Goal: Task Accomplishment & Management: Manage account settings

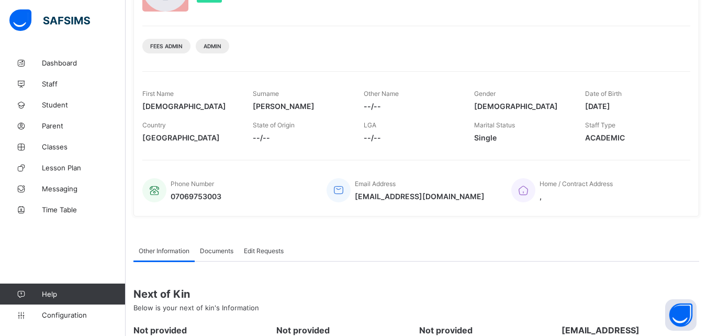
scroll to position [105, 0]
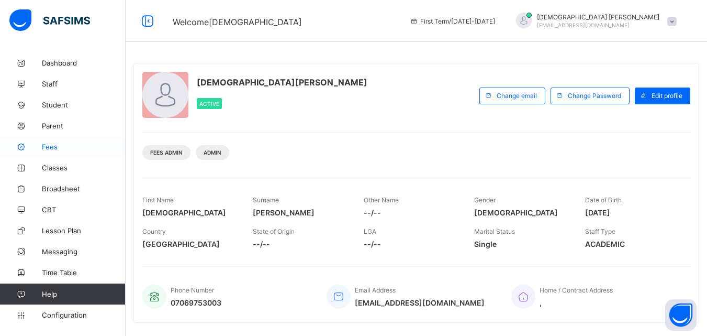
click at [52, 147] on span "Fees" at bounding box center [84, 146] width 84 height 8
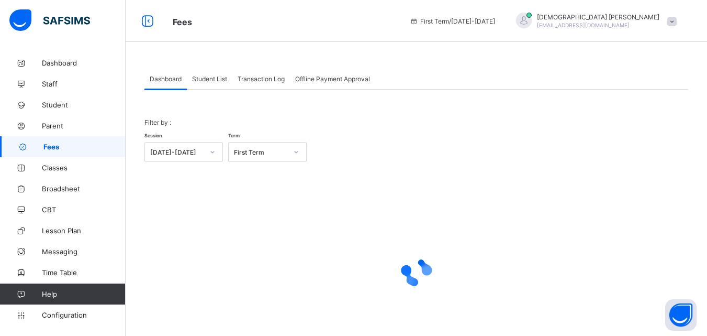
click at [215, 79] on span "Student List" at bounding box center [209, 79] width 35 height 8
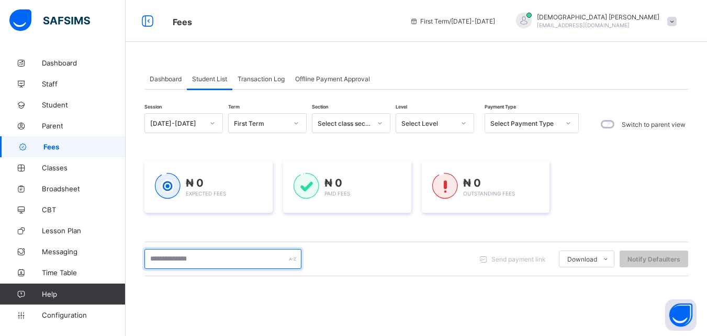
click at [251, 265] on input "text" at bounding box center [222, 259] width 157 height 20
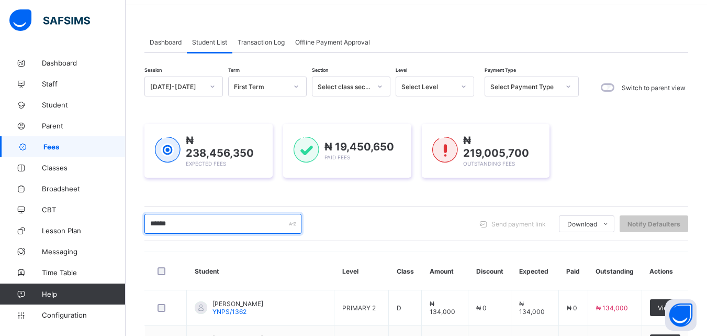
scroll to position [21, 0]
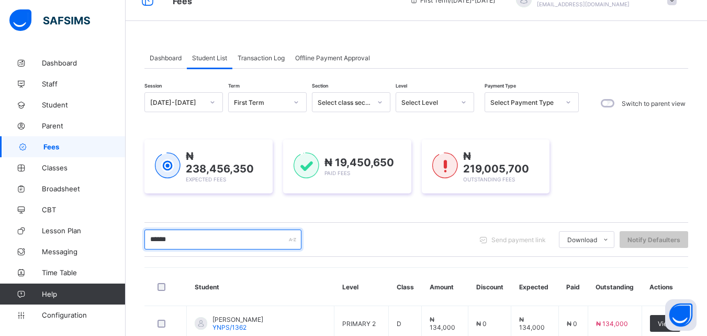
type input "******"
click at [458, 102] on div at bounding box center [464, 102] width 18 height 17
click at [463, 101] on icon at bounding box center [464, 102] width 6 height 10
click at [464, 103] on icon at bounding box center [464, 102] width 4 height 2
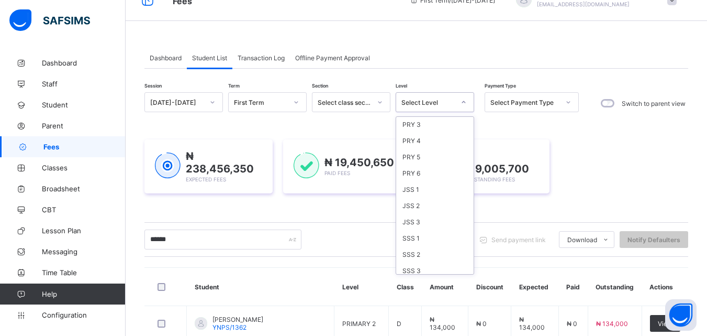
scroll to position [0, 0]
click at [412, 192] on div "PRY 1" at bounding box center [434, 190] width 77 height 16
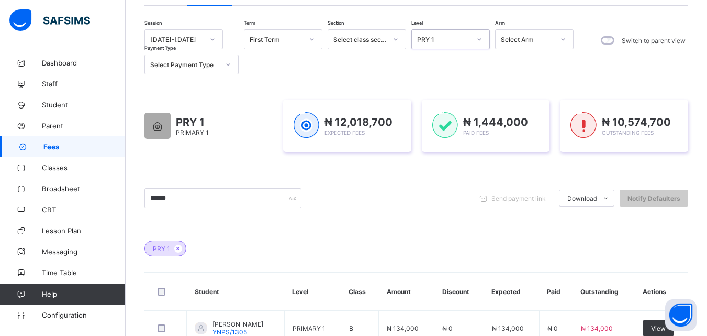
scroll to position [105, 0]
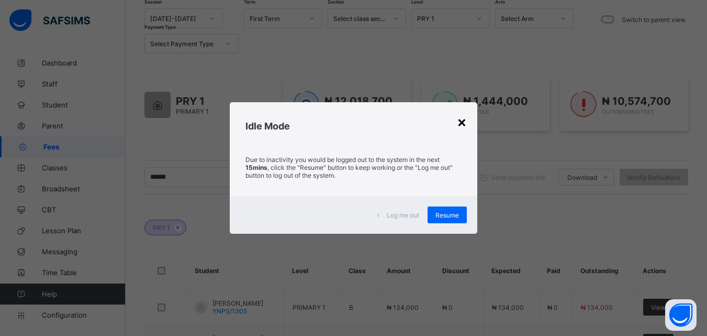
click at [460, 119] on div "×" at bounding box center [462, 122] width 10 height 18
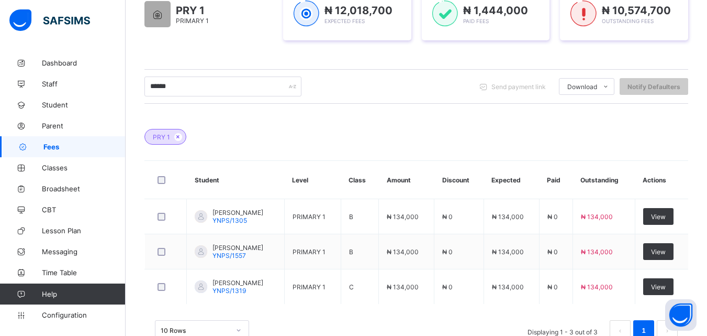
scroll to position [216, 0]
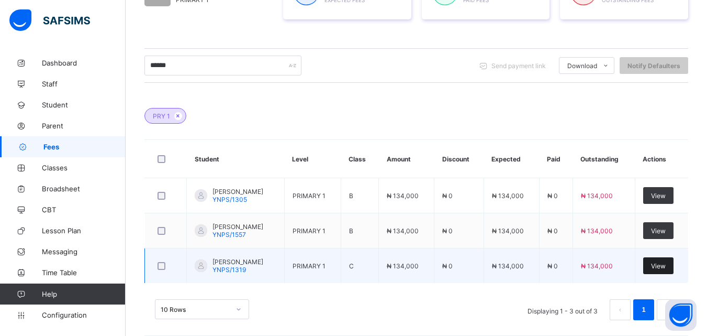
click at [666, 262] on span "View" at bounding box center [658, 266] width 15 height 8
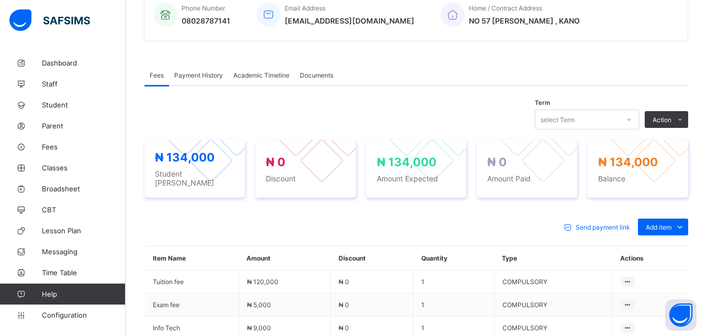
scroll to position [272, 0]
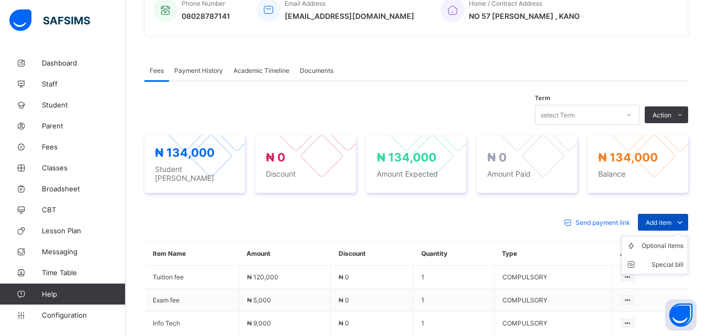
click at [686, 217] on icon at bounding box center [680, 222] width 12 height 10
click at [679, 236] on ul "Optional items Special bill" at bounding box center [654, 255] width 67 height 39
click at [680, 241] on div "Optional items" at bounding box center [663, 245] width 42 height 10
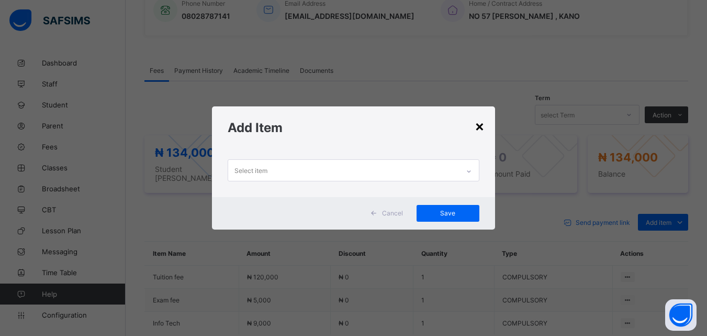
click at [483, 125] on div "×" at bounding box center [480, 126] width 10 height 18
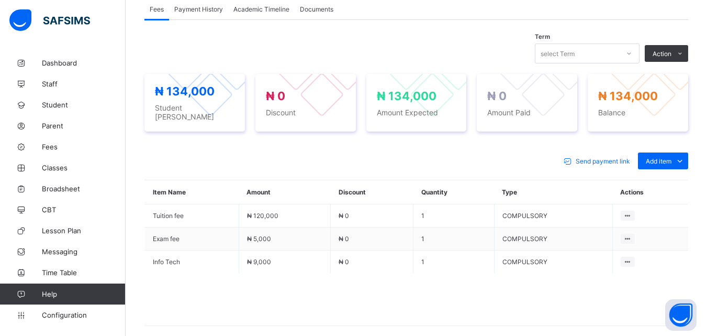
scroll to position [356, 0]
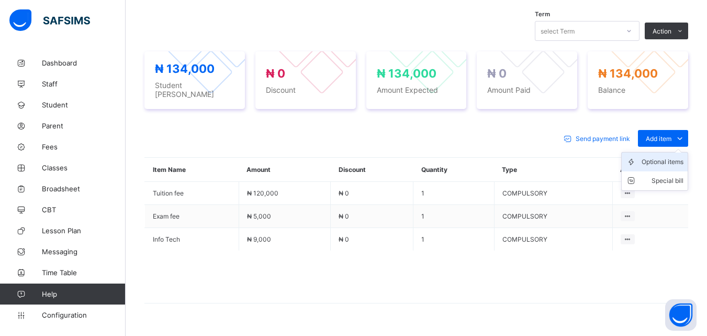
click at [680, 157] on div "Optional items" at bounding box center [663, 162] width 42 height 10
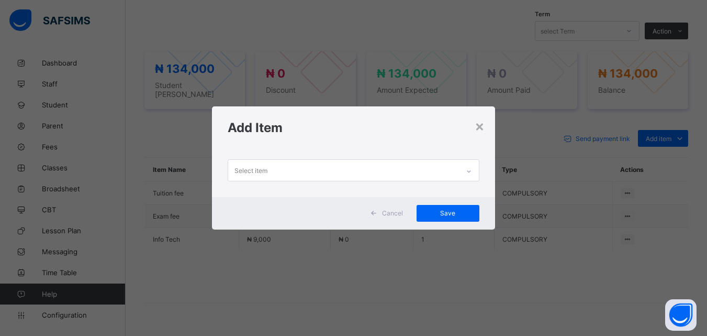
click at [467, 170] on icon at bounding box center [469, 171] width 6 height 10
click at [483, 126] on div "×" at bounding box center [480, 126] width 10 height 18
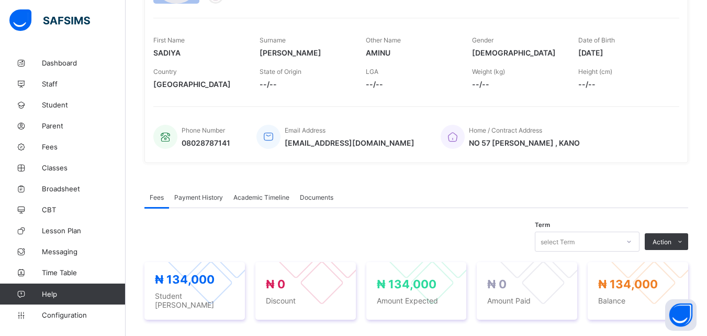
scroll to position [376, 0]
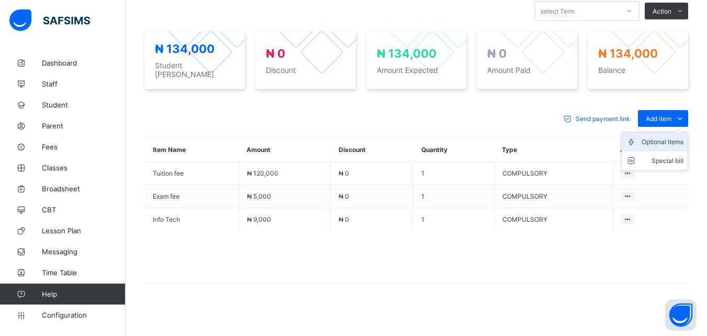
click at [684, 137] on div "Optional items" at bounding box center [663, 142] width 42 height 10
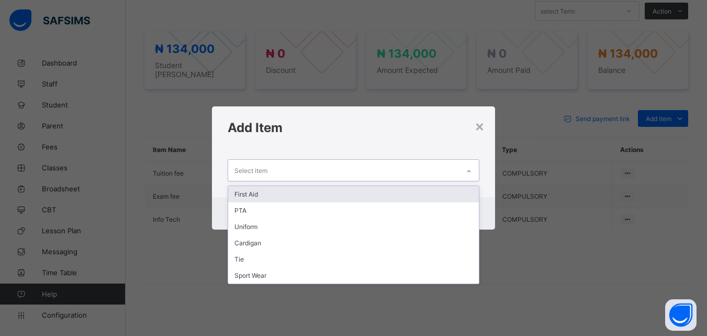
click at [470, 169] on icon at bounding box center [469, 171] width 6 height 10
click at [238, 195] on div "First Aid" at bounding box center [353, 194] width 250 height 16
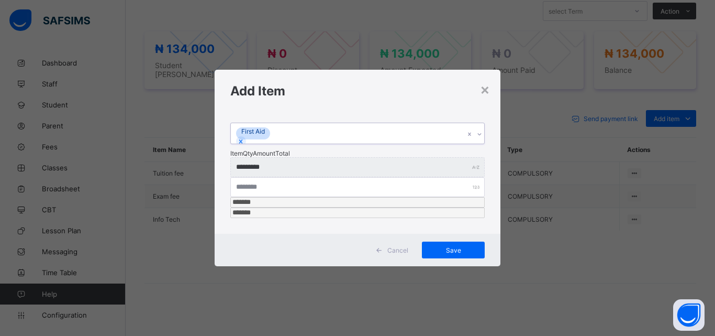
click at [477, 139] on icon at bounding box center [479, 134] width 6 height 10
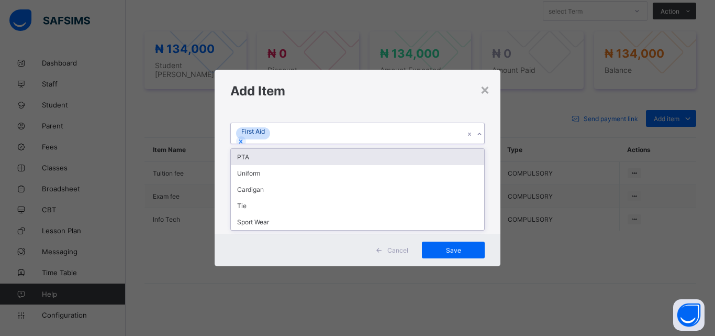
click at [479, 139] on icon at bounding box center [479, 134] width 6 height 10
click at [249, 165] on div "PTA" at bounding box center [357, 157] width 253 height 16
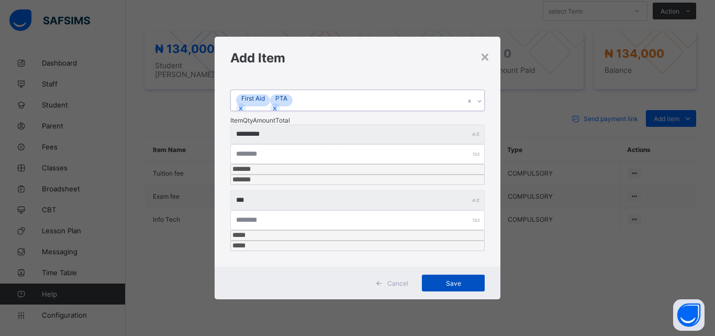
click at [451, 279] on span "Save" at bounding box center [453, 283] width 47 height 8
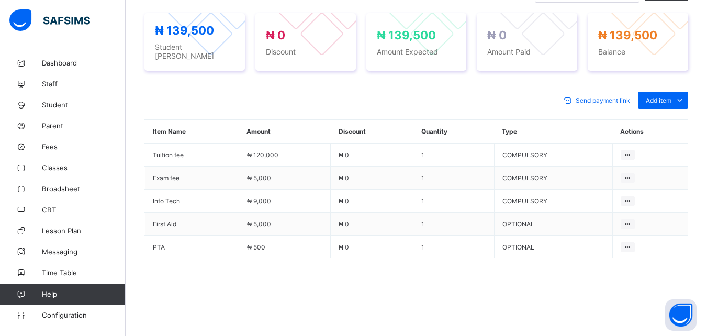
scroll to position [422, 0]
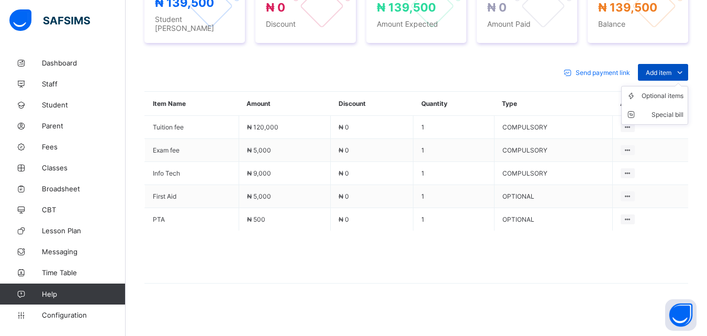
click at [686, 67] on icon at bounding box center [680, 72] width 12 height 10
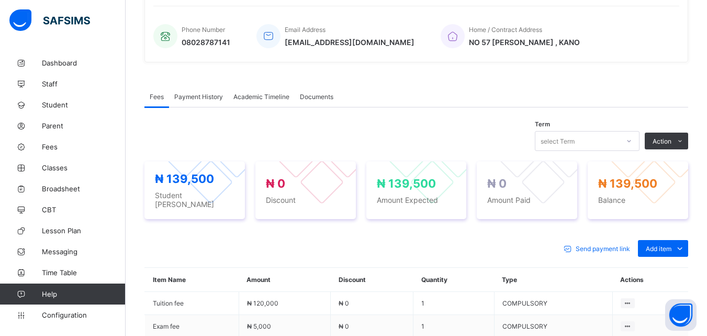
scroll to position [233, 0]
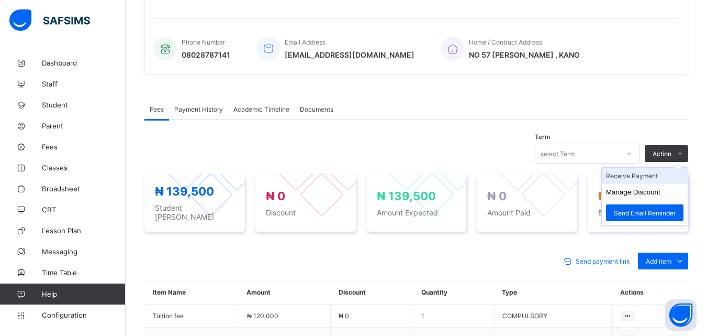
click at [637, 174] on li "Receive Payment" at bounding box center [645, 176] width 86 height 16
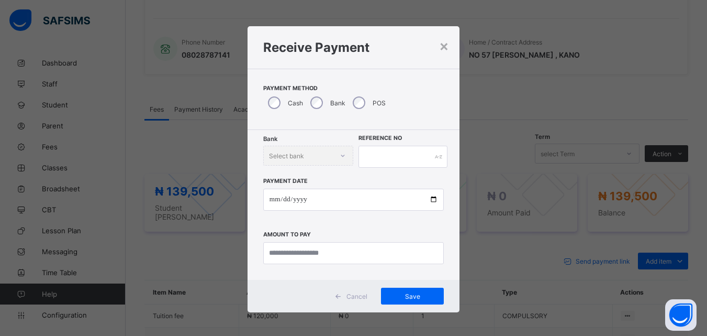
click at [358, 297] on span "Cancel" at bounding box center [357, 296] width 21 height 8
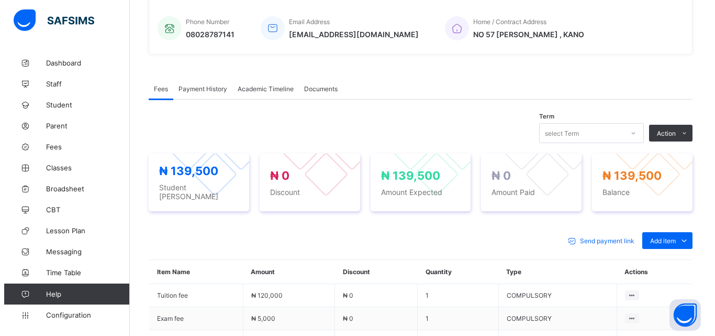
scroll to position [254, 0]
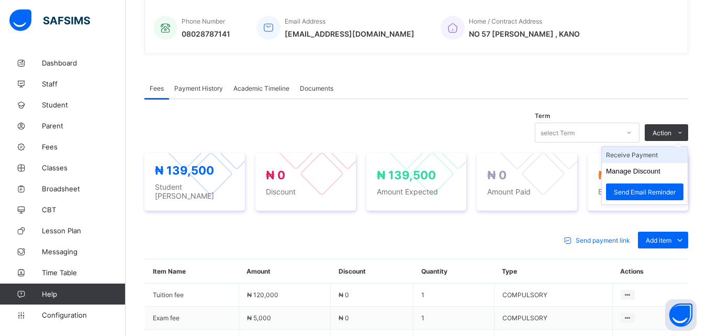
click at [648, 154] on li "Receive Payment" at bounding box center [645, 155] width 86 height 16
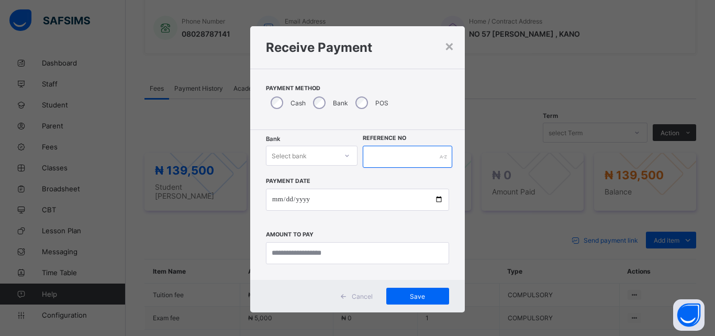
click at [375, 152] on input "text" at bounding box center [408, 157] width 90 height 22
type input "*****"
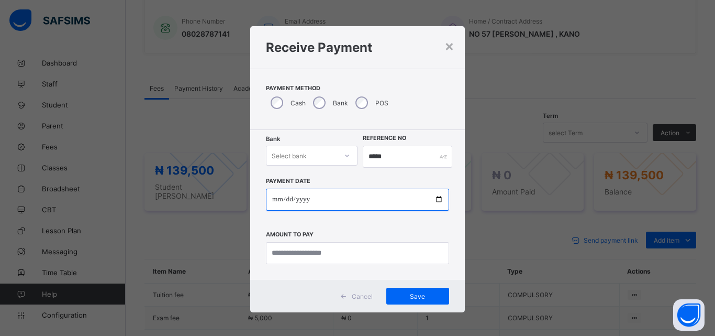
click at [437, 200] on input "date" at bounding box center [357, 199] width 183 height 22
type input "**********"
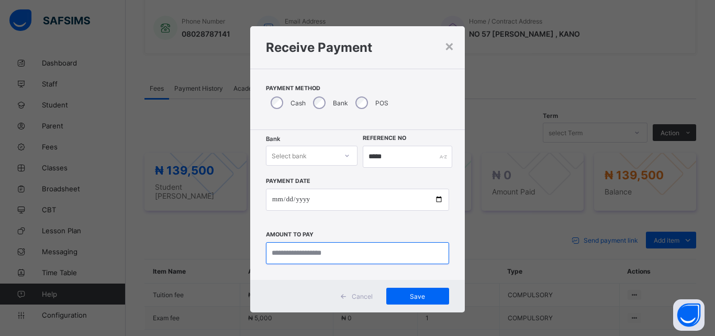
click at [343, 256] on input "currency" at bounding box center [357, 253] width 183 height 22
type input "*********"
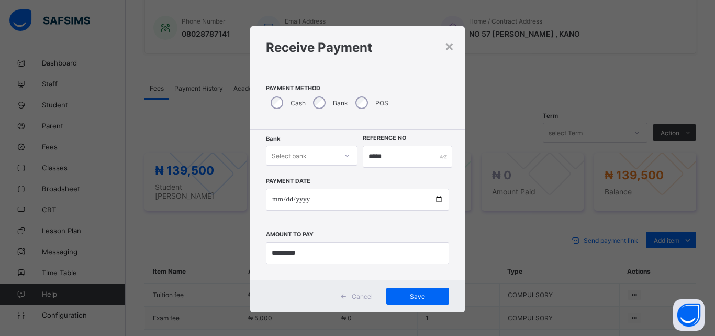
click at [345, 155] on icon at bounding box center [347, 155] width 4 height 2
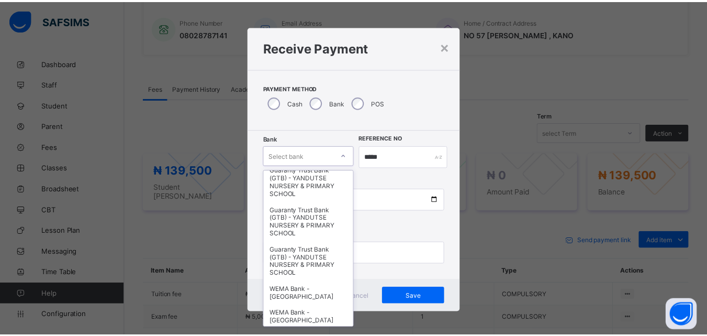
scroll to position [216, 0]
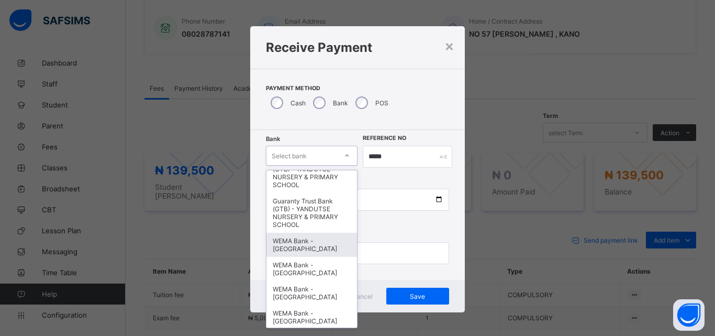
click at [291, 246] on div "WEMA Bank - YANDUTSE COLLEGE" at bounding box center [311, 244] width 91 height 24
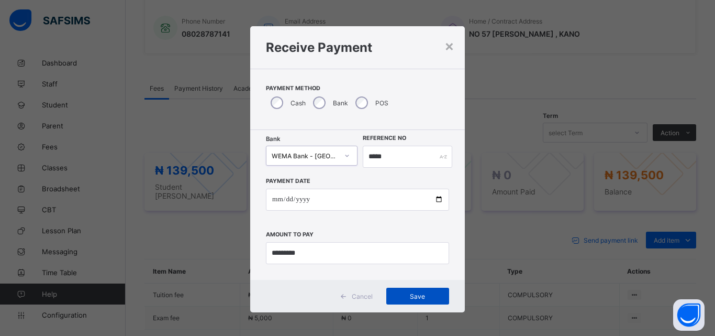
click at [414, 296] on span "Save" at bounding box center [417, 296] width 47 height 8
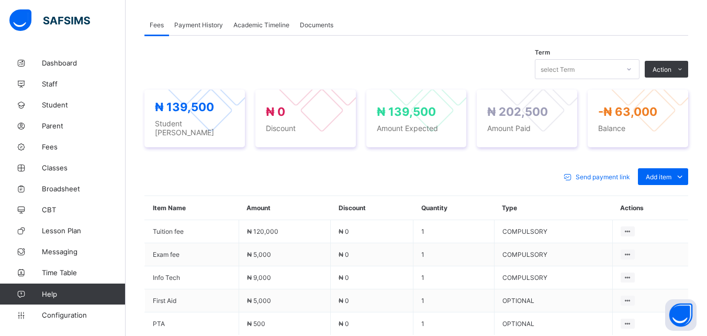
scroll to position [338, 0]
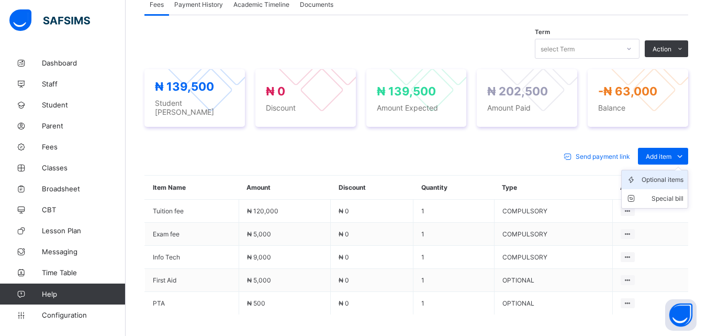
click at [682, 176] on div "Optional items" at bounding box center [663, 179] width 42 height 10
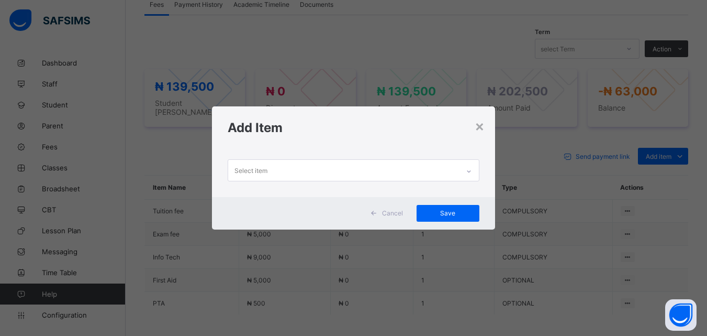
click at [472, 171] on icon at bounding box center [469, 171] width 6 height 10
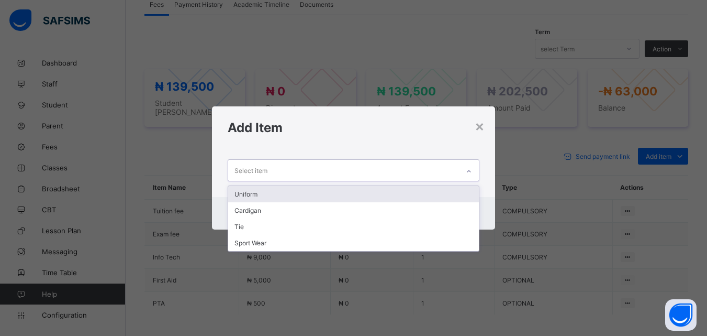
click at [243, 192] on div "Uniform" at bounding box center [353, 194] width 250 height 16
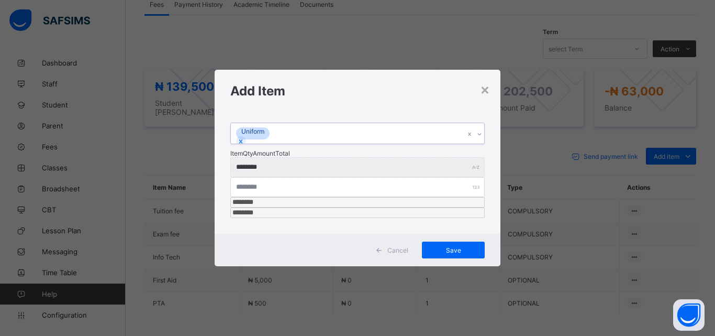
click at [481, 139] on icon at bounding box center [479, 134] width 6 height 10
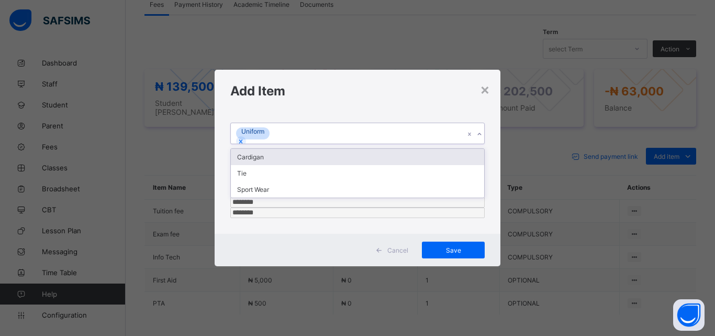
click at [262, 165] on div "Cardigan" at bounding box center [357, 157] width 253 height 16
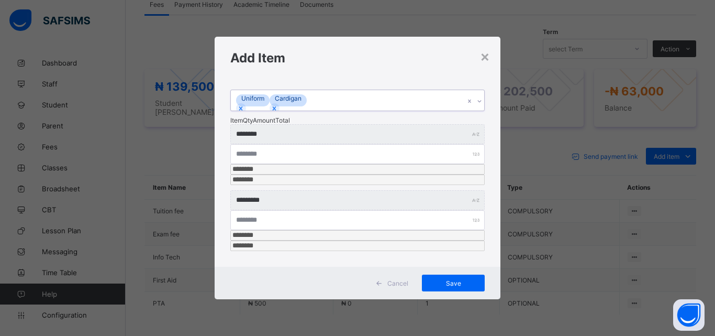
click at [478, 106] on icon at bounding box center [479, 101] width 6 height 10
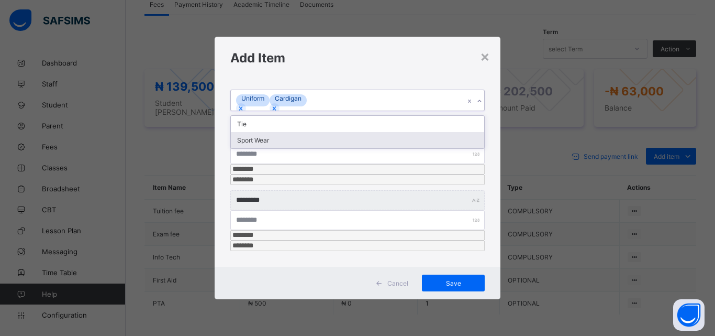
click at [258, 148] on div "Sport Wear" at bounding box center [357, 140] width 253 height 16
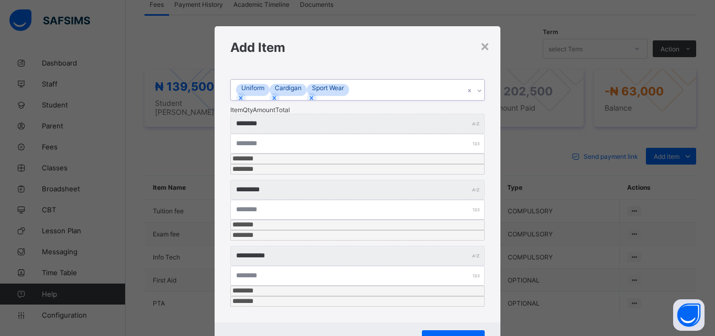
click at [477, 96] on icon at bounding box center [479, 90] width 6 height 10
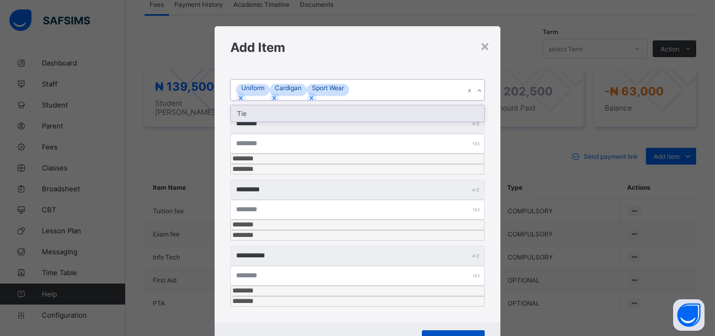
click at [456, 334] on span "Save" at bounding box center [453, 338] width 47 height 8
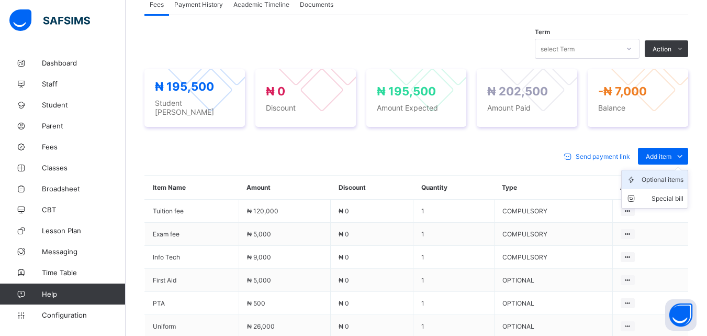
click at [682, 175] on div "Optional items" at bounding box center [663, 179] width 42 height 10
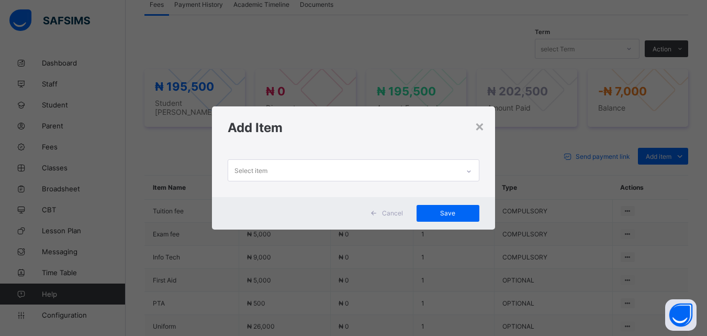
click at [470, 171] on icon at bounding box center [469, 171] width 6 height 10
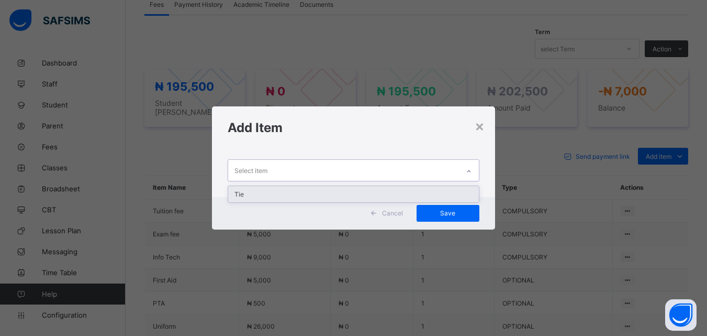
click at [243, 192] on div "Tie" at bounding box center [353, 194] width 250 height 16
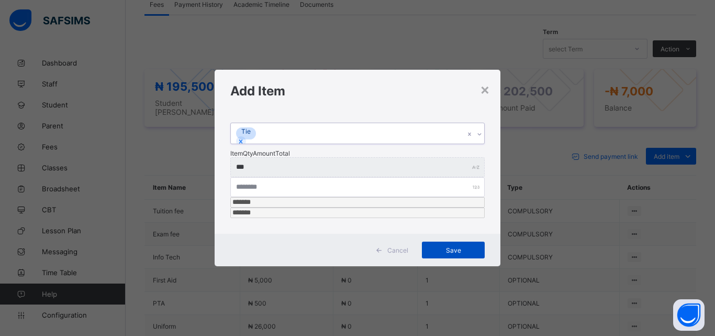
click at [450, 241] on div "Save" at bounding box center [453, 249] width 63 height 17
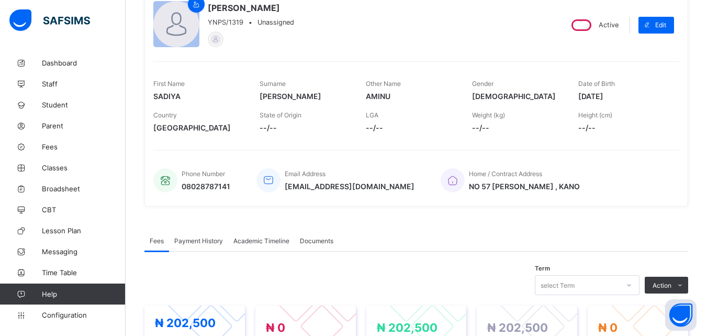
scroll to position [68, 0]
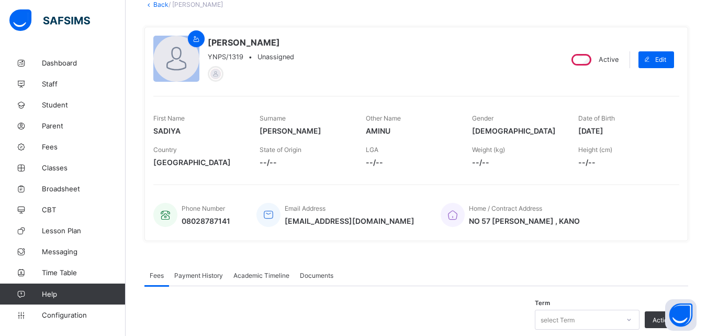
click at [204, 272] on span "Payment History" at bounding box center [198, 275] width 49 height 8
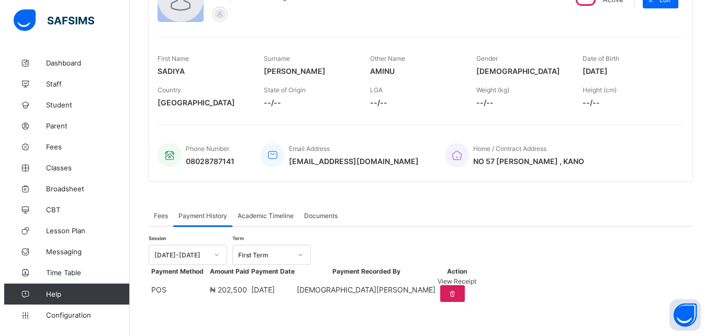
scroll to position [163, 0]
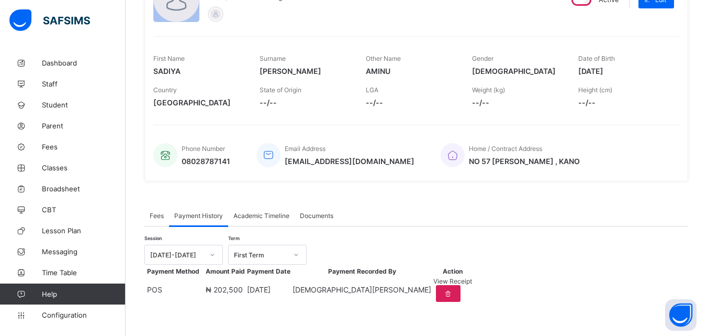
click at [472, 277] on span "View Receipt" at bounding box center [452, 281] width 39 height 8
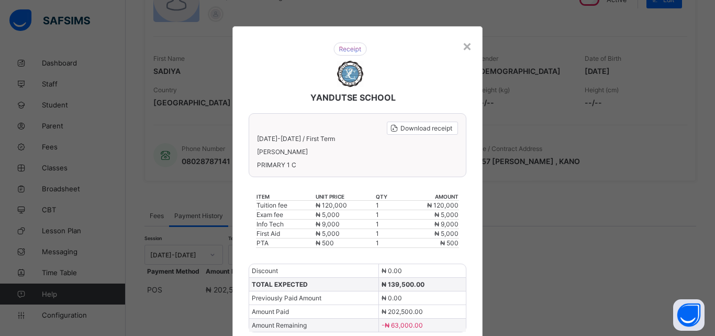
scroll to position [75, 0]
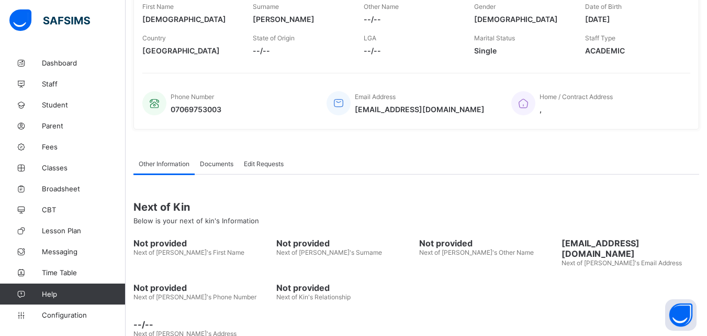
scroll to position [187, 0]
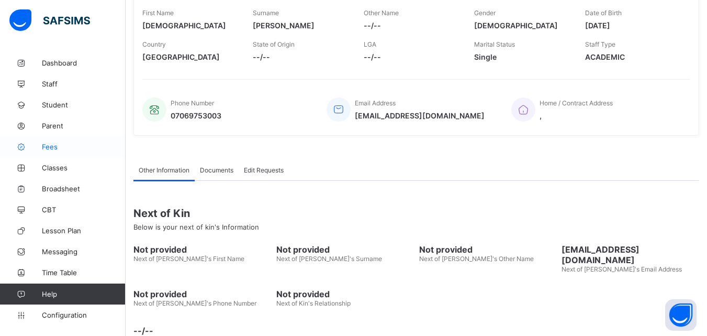
click at [44, 146] on span "Fees" at bounding box center [84, 146] width 84 height 8
